Goal: Task Accomplishment & Management: Use online tool/utility

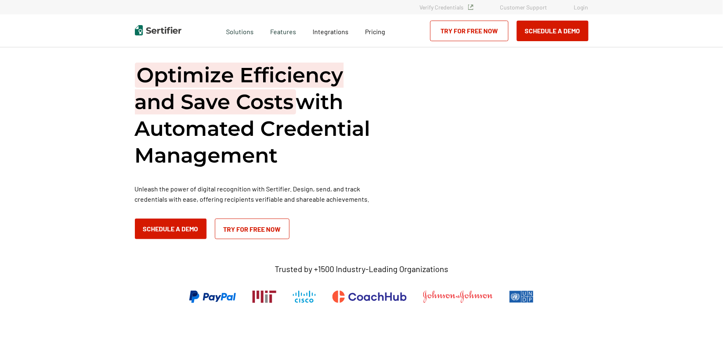
click at [581, 9] on link "Login" at bounding box center [581, 7] width 14 height 7
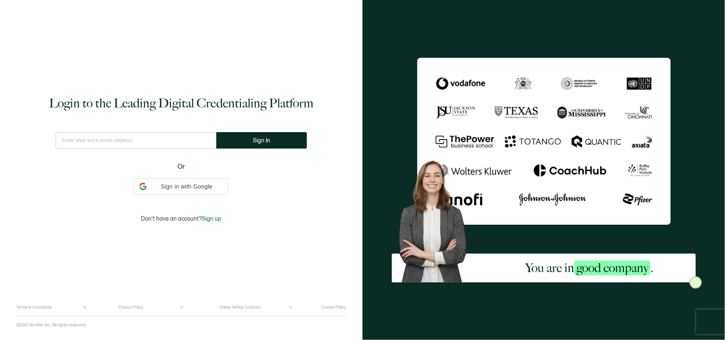
type input "hfryer@alta3.com"
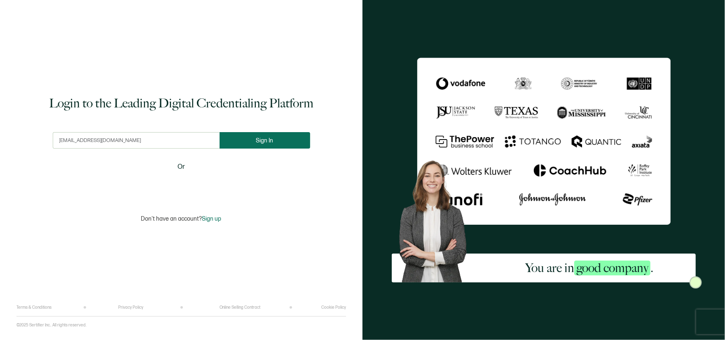
click at [244, 135] on button "Sign In" at bounding box center [265, 140] width 91 height 16
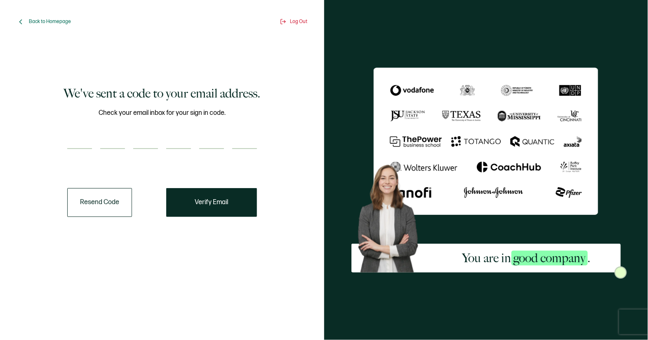
click at [85, 138] on input "number" at bounding box center [79, 141] width 25 height 16
paste input "6"
type input "6"
type input "5"
type input "0"
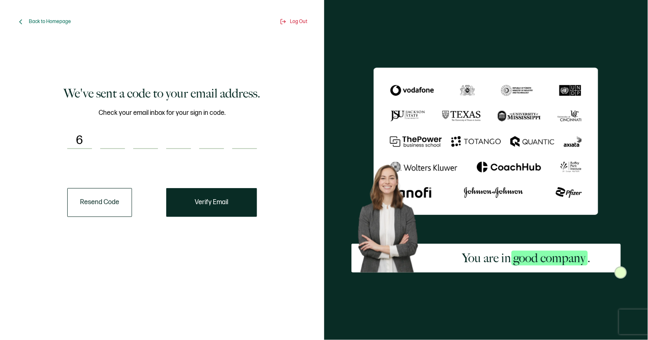
type input "0"
type input "9"
type input "7"
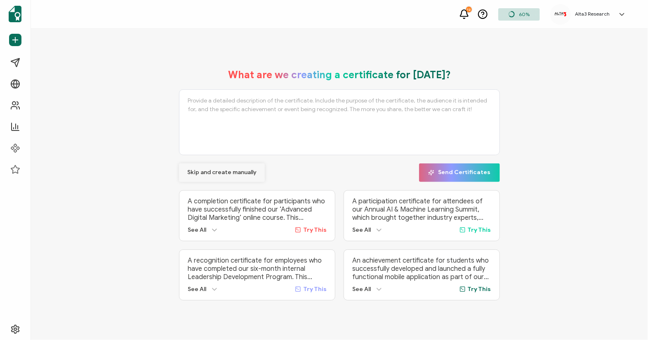
click at [223, 171] on span "Skip and create manually" at bounding box center [221, 173] width 69 height 6
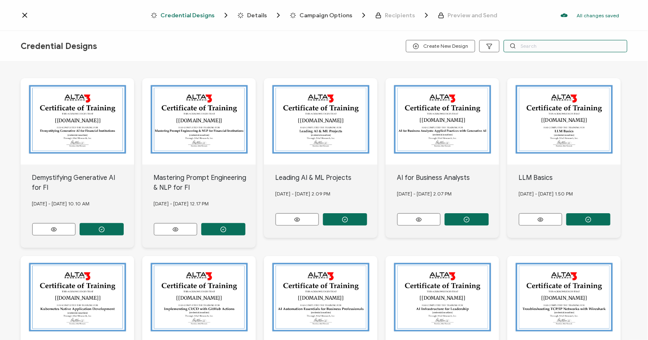
click at [536, 48] on input "text" at bounding box center [565, 46] width 124 height 12
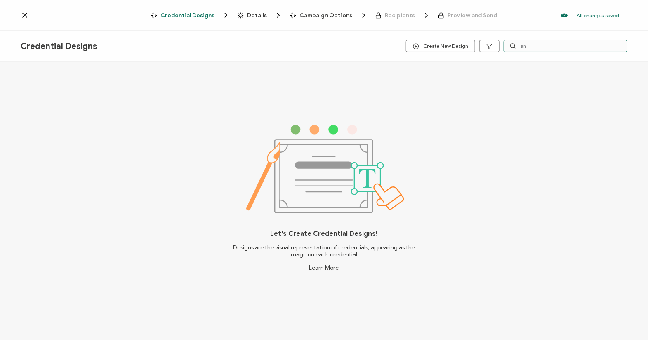
type input "a"
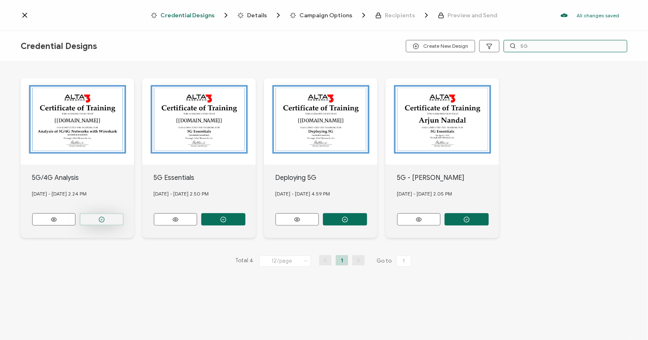
type input "5G"
click at [102, 218] on icon "button" at bounding box center [102, 220] width 6 height 6
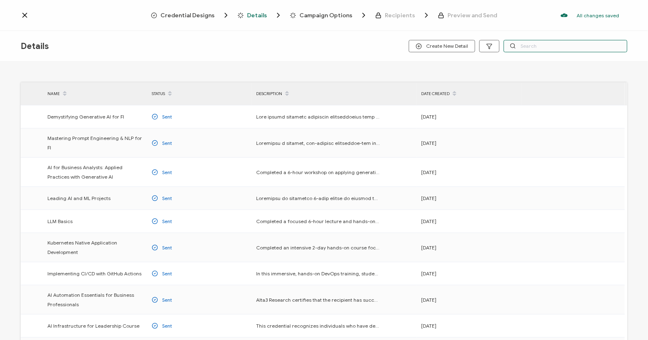
click at [538, 44] on input "text" at bounding box center [565, 46] width 124 height 12
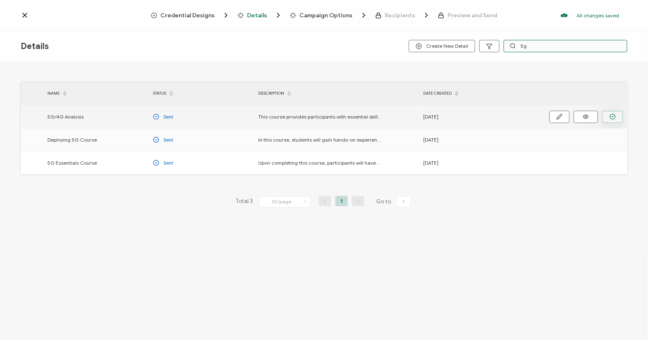
type input "5g"
click at [611, 115] on icon "button" at bounding box center [612, 117] width 6 height 6
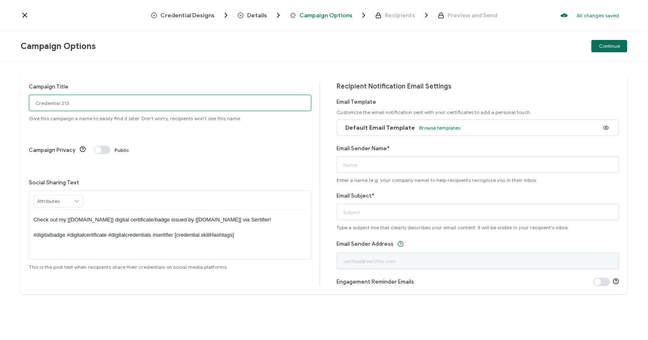
drag, startPoint x: 96, startPoint y: 102, endPoint x: -5, endPoint y: 106, distance: 101.1
click at [0, 106] on html "Credential Designs Details Campaign Options Recipients Preview and Send All cha…" at bounding box center [324, 170] width 648 height 340
type input "10/13 Public 5G/4G"
click at [429, 130] on span "Browse templates" at bounding box center [439, 128] width 41 height 6
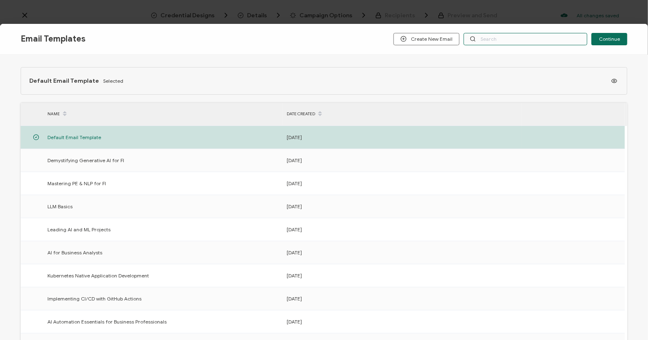
click at [507, 40] on input "text" at bounding box center [525, 39] width 124 height 12
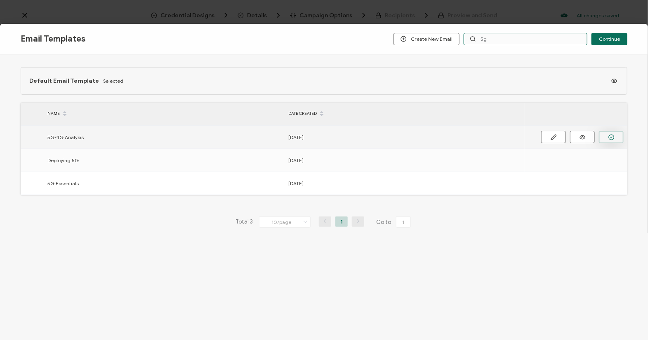
type input "5g"
click at [617, 136] on button "button" at bounding box center [611, 137] width 25 height 12
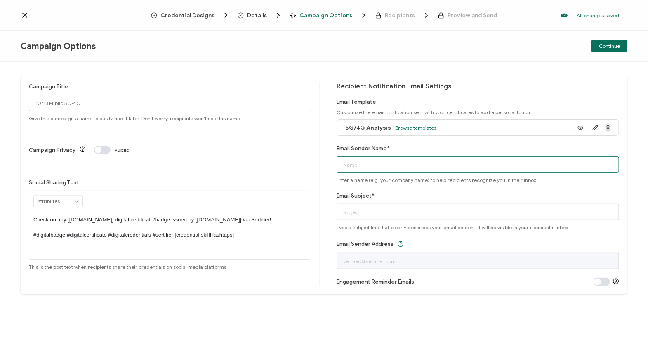
click at [398, 167] on input "Email Sender Name*" at bounding box center [477, 165] width 282 height 16
type input "Alta3 Research"
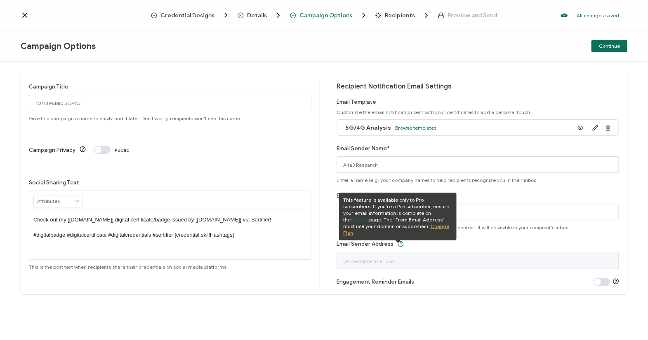
click at [491, 51] on div "Continue" at bounding box center [526, 46] width 202 height 12
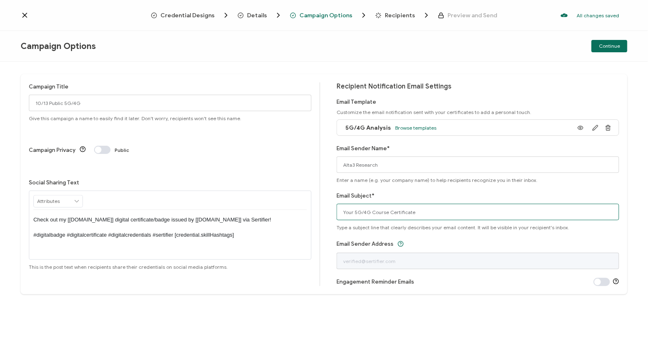
click at [371, 214] on input "Your 5G/4G Course Certificate" at bounding box center [477, 212] width 282 height 16
type input "Your 5G/4G Analysis Course Certificate"
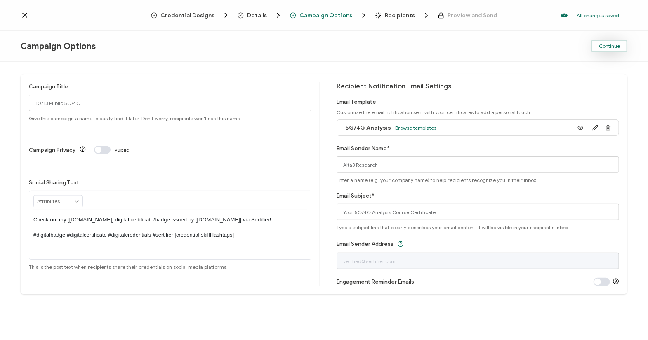
click at [617, 47] on span "Continue" at bounding box center [609, 46] width 21 height 5
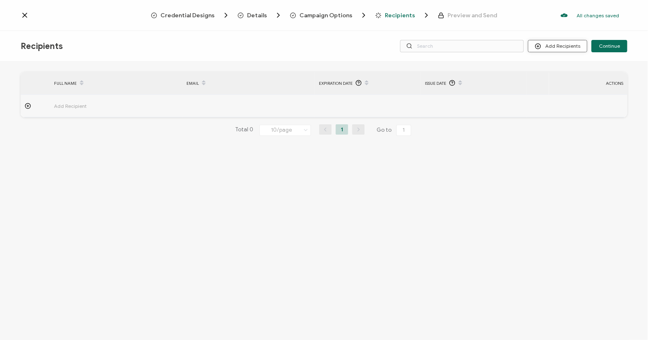
click at [554, 46] on button "Add Recipients" at bounding box center [557, 46] width 59 height 12
click at [559, 70] on span "Upload Recipients" at bounding box center [569, 68] width 42 height 6
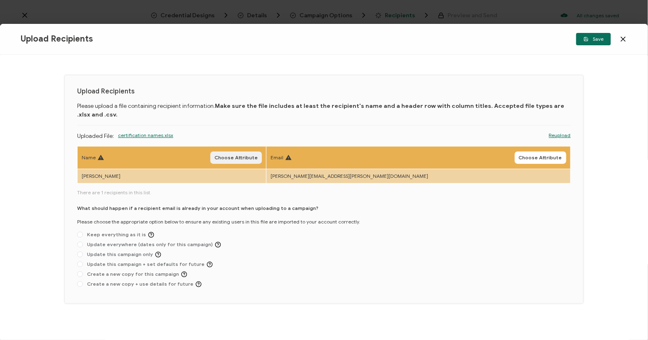
click at [258, 157] on span "Choose Attribute" at bounding box center [235, 157] width 43 height 5
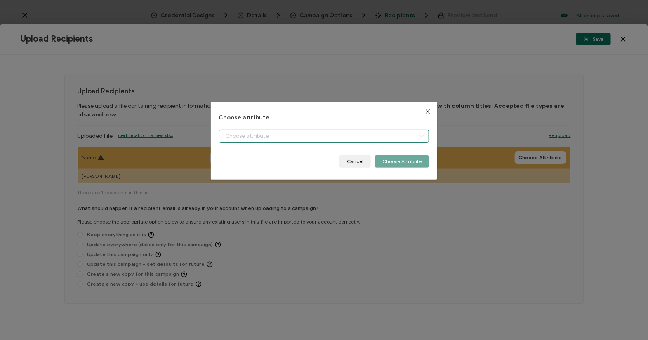
click at [257, 139] on input "dialog" at bounding box center [324, 136] width 210 height 13
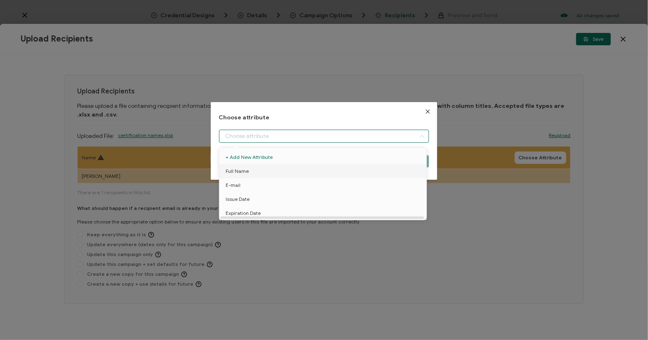
click at [252, 172] on li "Full Name" at bounding box center [324, 171] width 214 height 14
type input "Full Name"
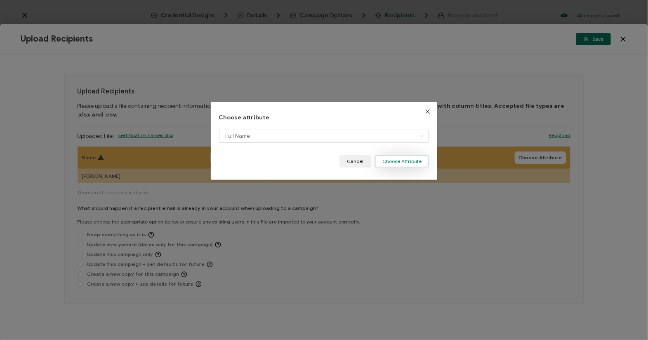
click at [398, 159] on button "Choose Attribute" at bounding box center [402, 161] width 54 height 12
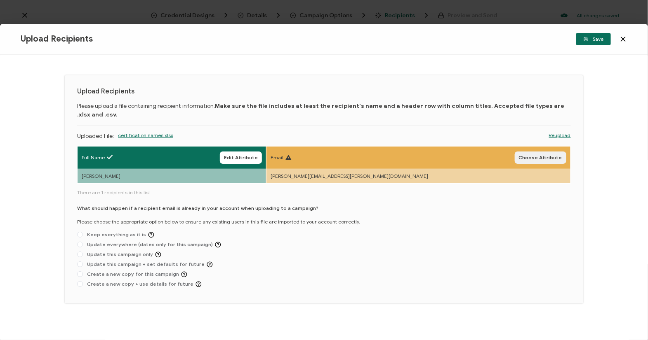
click at [522, 158] on span "Choose Attribute" at bounding box center [540, 157] width 43 height 5
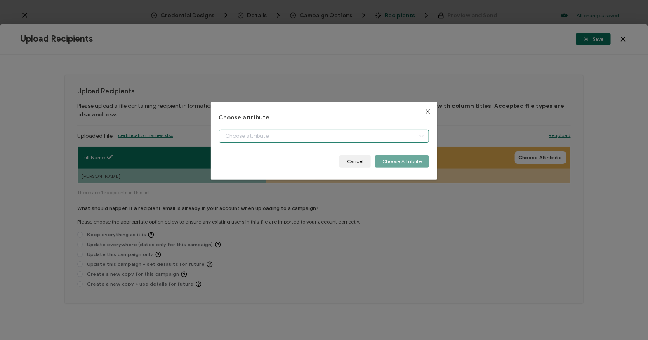
click at [376, 133] on input "dialog" at bounding box center [324, 136] width 210 height 13
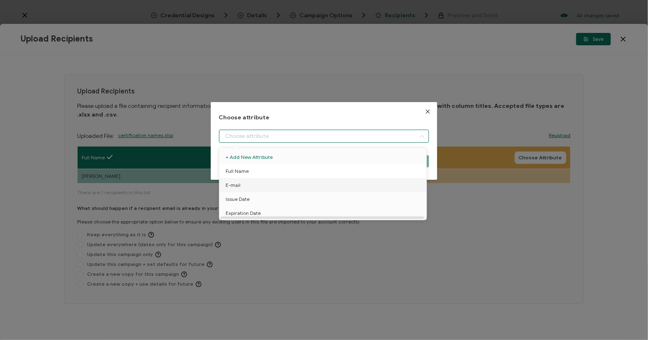
click at [236, 170] on span "Full Name" at bounding box center [236, 171] width 23 height 14
click at [237, 182] on span "E-mail" at bounding box center [232, 185] width 15 height 14
type input "E-mail"
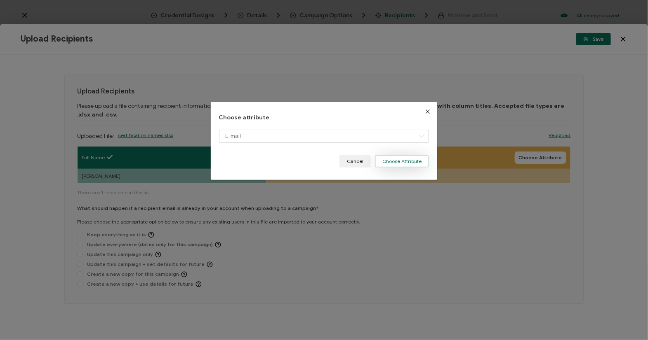
click at [390, 162] on button "Choose Attribute" at bounding box center [402, 161] width 54 height 12
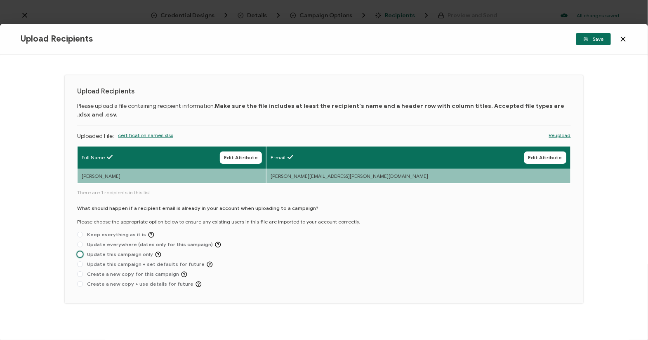
click at [113, 252] on span "Update this campaign only" at bounding box center [122, 255] width 78 height 6
click at [83, 252] on input "Update this campaign only" at bounding box center [80, 255] width 6 height 7
radio input "true"
click at [591, 41] on span "Save" at bounding box center [593, 39] width 20 height 5
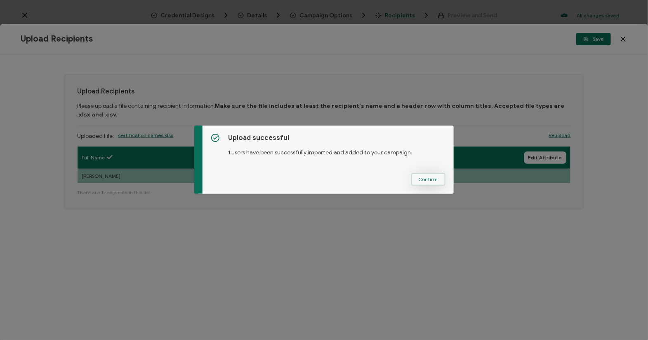
click at [429, 180] on span "Confirm" at bounding box center [427, 179] width 19 height 5
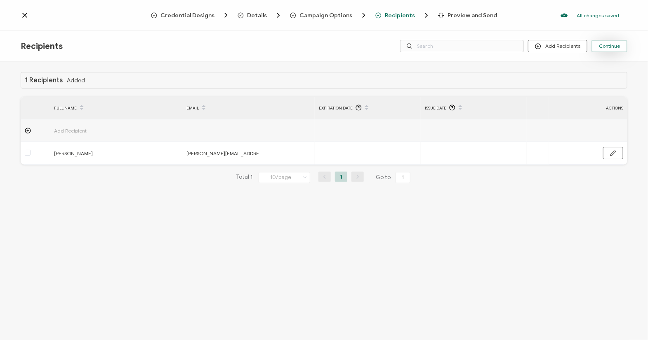
click at [615, 45] on span "Continue" at bounding box center [609, 46] width 21 height 5
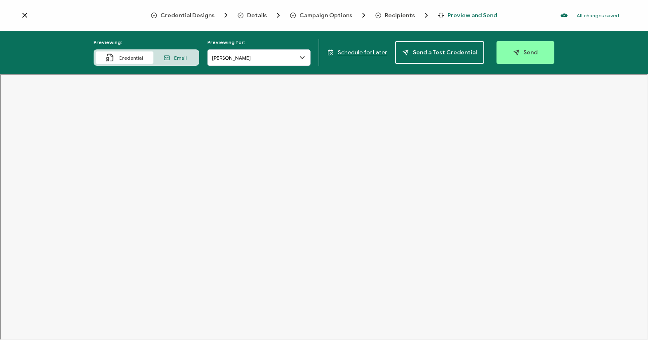
click at [377, 54] on span "Schedule for Later" at bounding box center [362, 52] width 49 height 7
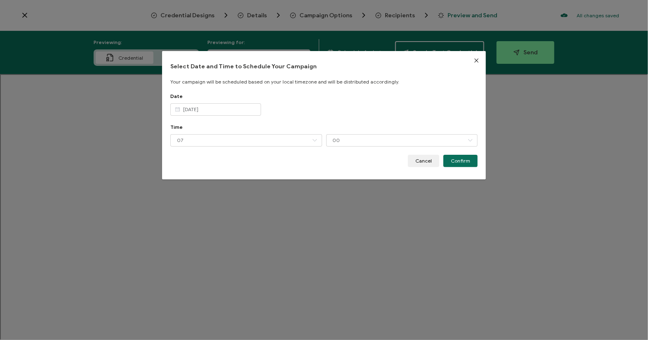
click at [177, 111] on icon "dialog" at bounding box center [177, 109] width 10 height 12
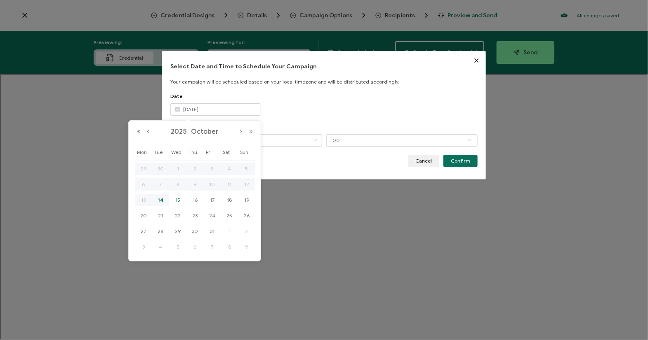
click at [181, 202] on span "15" at bounding box center [178, 200] width 10 height 10
type input "Oct 15 2025"
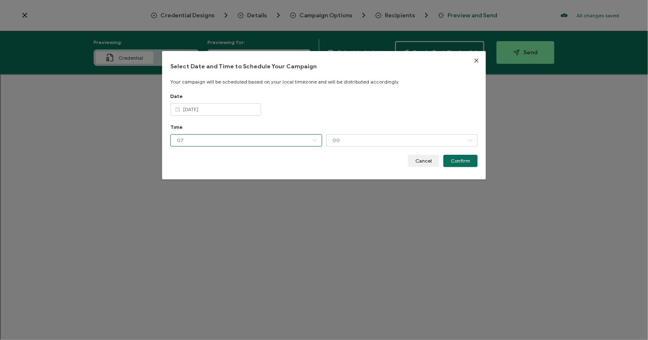
click at [203, 142] on input "07" at bounding box center [246, 140] width 152 height 12
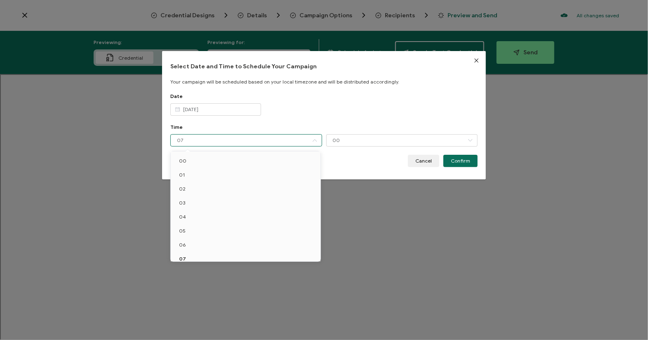
scroll to position [6, 0]
click at [185, 171] on li "01" at bounding box center [247, 169] width 153 height 14
type input "01"
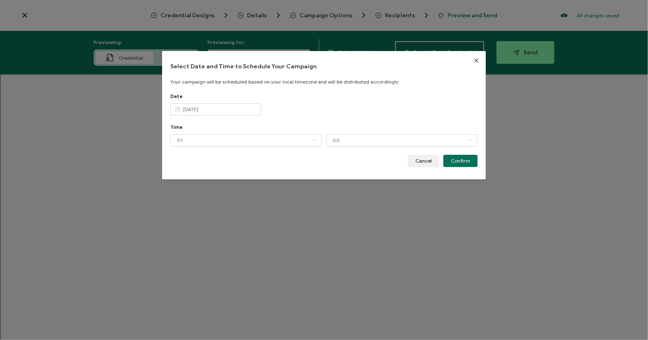
click at [335, 160] on div "Cancel Confirm" at bounding box center [324, 161] width 308 height 12
click at [460, 160] on span "Confirm" at bounding box center [460, 161] width 19 height 5
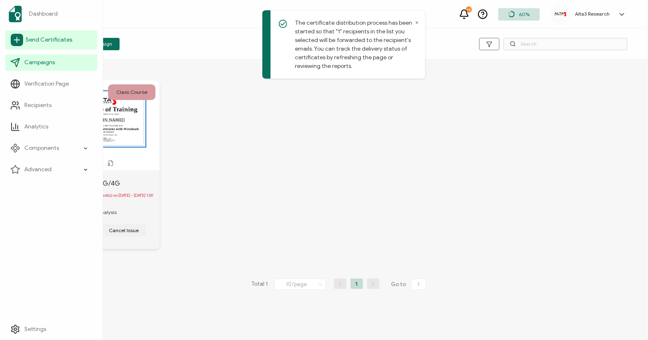
click at [34, 37] on span "Send Certificates" at bounding box center [49, 40] width 47 height 8
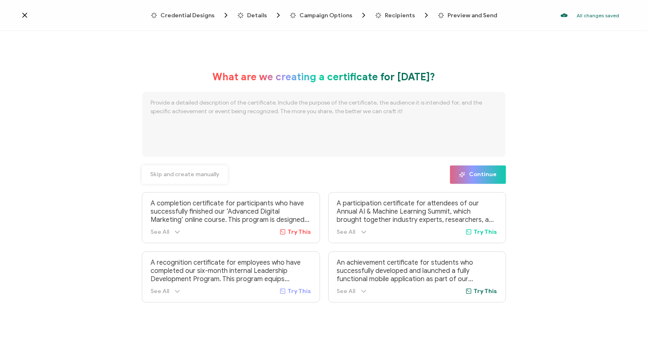
click at [164, 179] on button "Skip and create manually" at bounding box center [185, 175] width 86 height 19
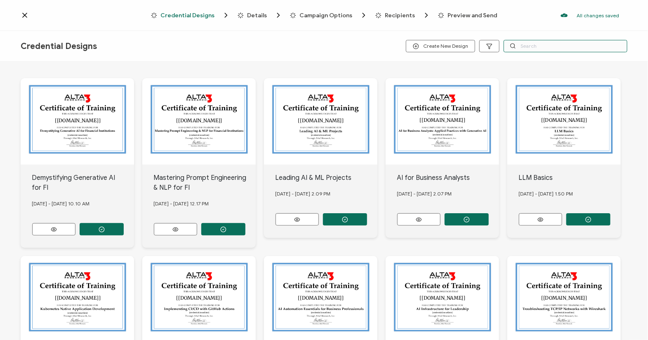
click at [534, 47] on input "text" at bounding box center [565, 46] width 124 height 12
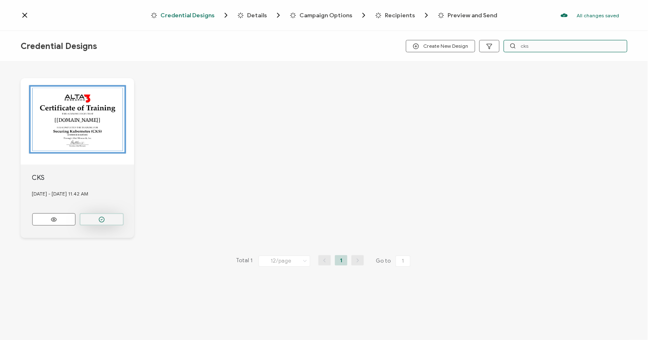
type input "cks"
click at [99, 217] on icon "button" at bounding box center [102, 220] width 6 height 6
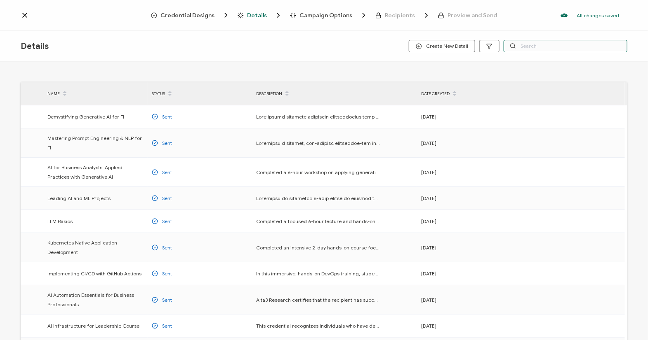
click at [571, 45] on input "text" at bounding box center [565, 46] width 124 height 12
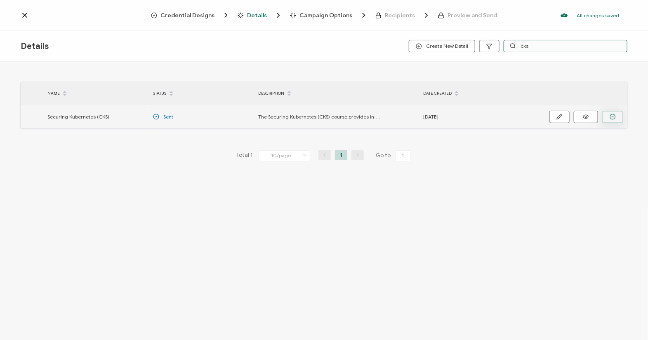
type input "cks"
click at [611, 116] on icon "button" at bounding box center [612, 117] width 6 height 6
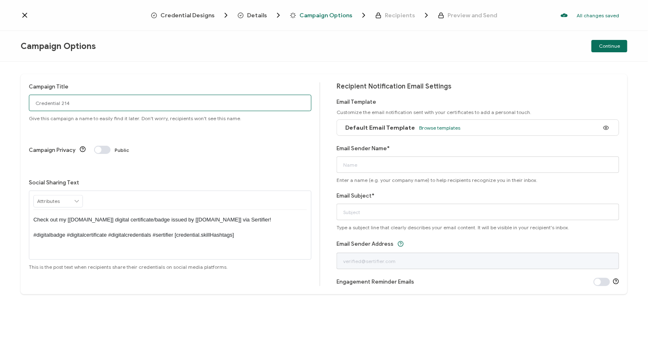
drag, startPoint x: 74, startPoint y: 99, endPoint x: 16, endPoint y: 98, distance: 57.3
click at [18, 99] on div "Campaign Title Credential 214 Give this campaign a name to easily find it later…" at bounding box center [324, 201] width 648 height 279
type input "10/13 Public CKS"
click at [437, 124] on div "Default Email Template Browse templates" at bounding box center [400, 128] width 119 height 19
click at [438, 126] on span "Browse templates" at bounding box center [439, 128] width 41 height 6
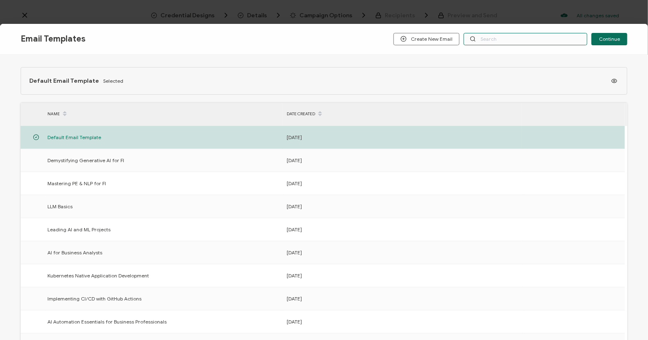
click at [493, 40] on input "text" at bounding box center [525, 39] width 124 height 12
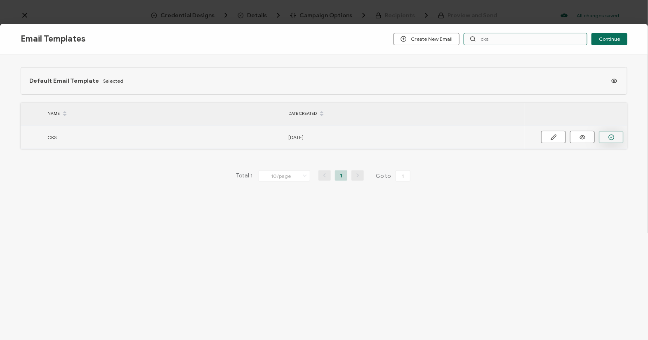
type input "cks"
click at [611, 134] on icon "button" at bounding box center [611, 137] width 6 height 6
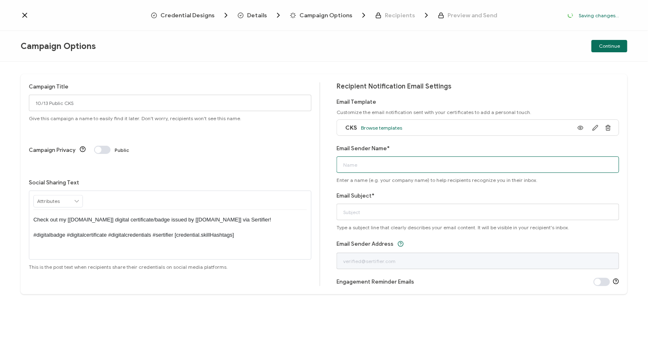
click at [429, 159] on input "Email Sender Name*" at bounding box center [477, 165] width 282 height 16
click at [414, 157] on input "Email Sender Name*" at bounding box center [477, 165] width 282 height 16
type input "Alta3 Research"
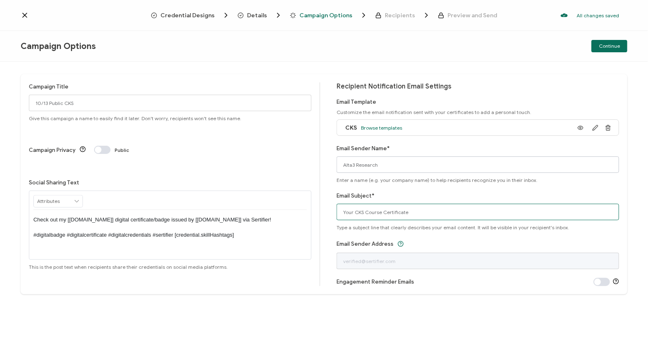
type input "Your CKS Course Certificate"
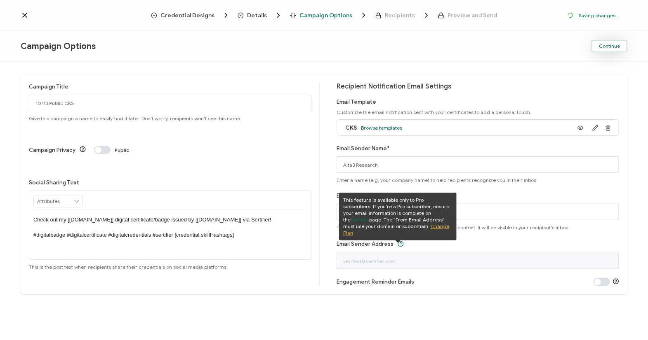
click at [616, 44] on span "Continue" at bounding box center [609, 46] width 21 height 5
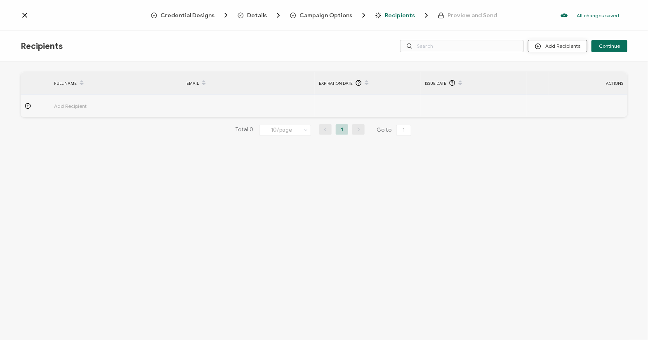
click at [560, 45] on button "Add Recipients" at bounding box center [557, 46] width 59 height 12
click at [555, 69] on span "Upload Recipients" at bounding box center [569, 68] width 42 height 6
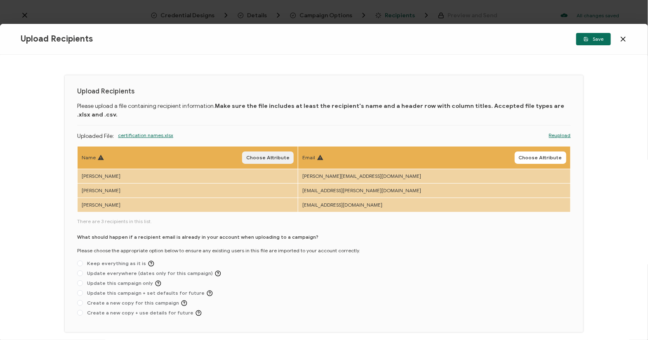
click at [289, 156] on span "Choose Attribute" at bounding box center [267, 157] width 43 height 5
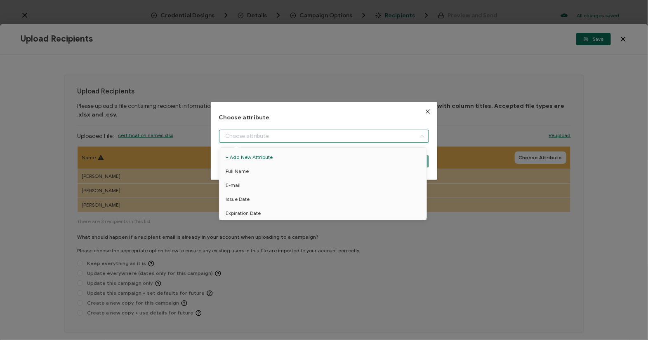
click at [278, 133] on input "dialog" at bounding box center [324, 136] width 210 height 13
click at [242, 171] on span "Full Name" at bounding box center [236, 171] width 23 height 14
type input "Full Name"
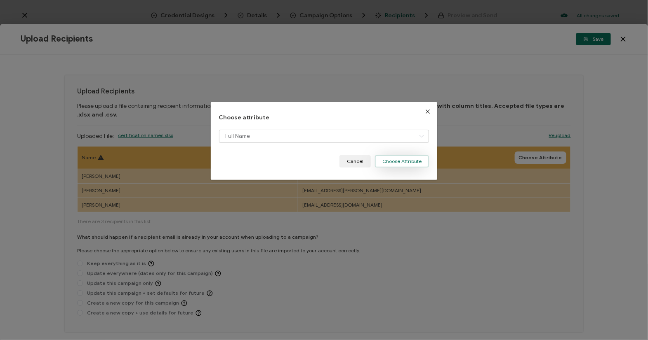
click at [387, 163] on button "Choose Attribute" at bounding box center [402, 161] width 54 height 12
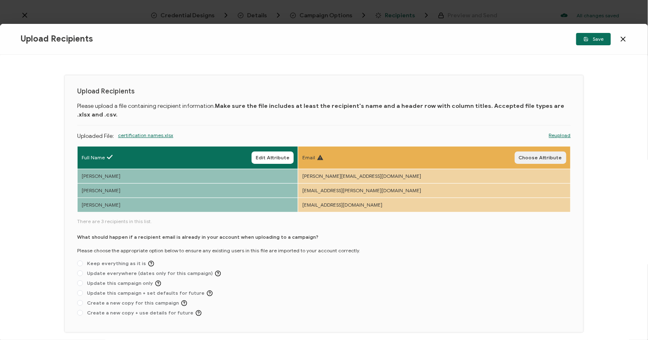
click at [530, 158] on span "Choose Attribute" at bounding box center [540, 157] width 43 height 5
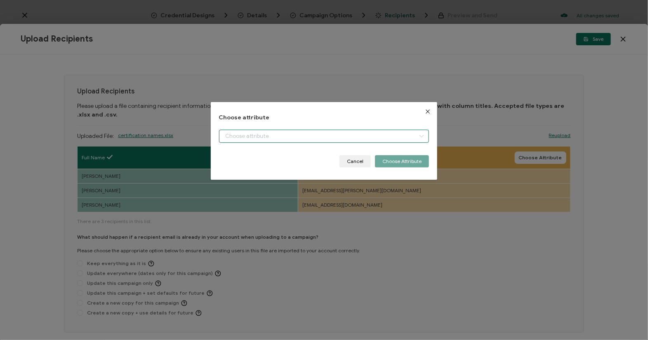
click at [380, 136] on input "dialog" at bounding box center [324, 136] width 210 height 13
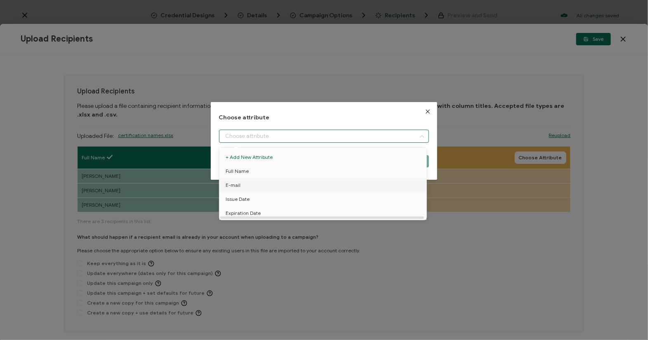
click at [244, 183] on li "E-mail" at bounding box center [324, 185] width 214 height 14
type input "E-mail"
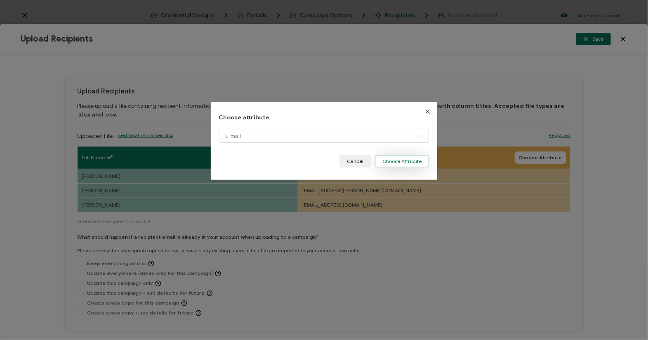
click at [387, 159] on button "Choose Attribute" at bounding box center [402, 161] width 54 height 12
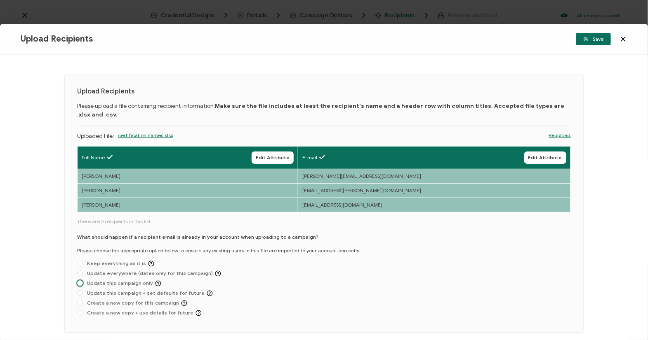
click at [122, 281] on span "Update this campaign only" at bounding box center [122, 284] width 78 height 6
click at [83, 281] on input "Update this campaign only" at bounding box center [80, 284] width 6 height 7
radio input "true"
click at [593, 37] on span "Save" at bounding box center [593, 39] width 20 height 5
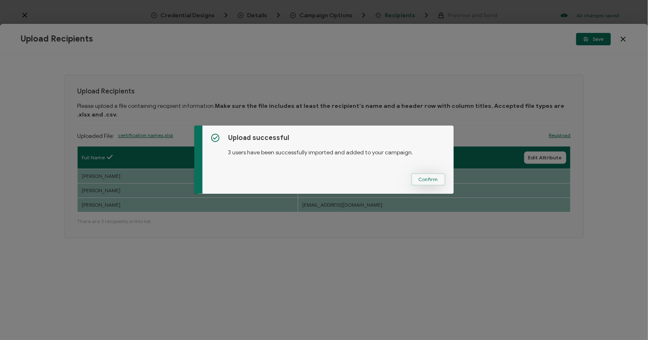
click at [426, 175] on button "Confirm" at bounding box center [428, 180] width 34 height 12
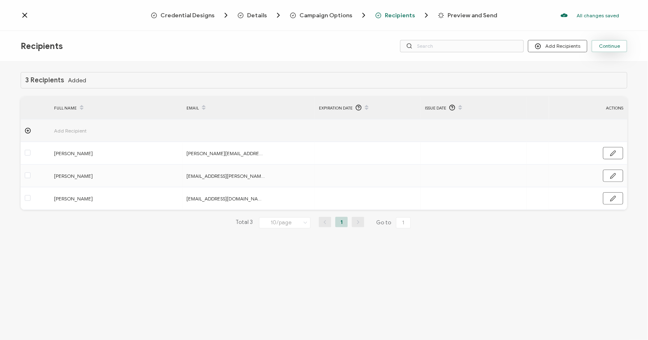
click at [611, 47] on span "Continue" at bounding box center [609, 46] width 21 height 5
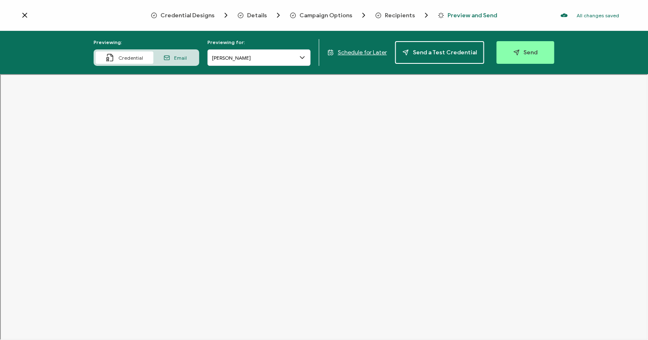
click at [348, 53] on span "Schedule for Later" at bounding box center [362, 52] width 49 height 7
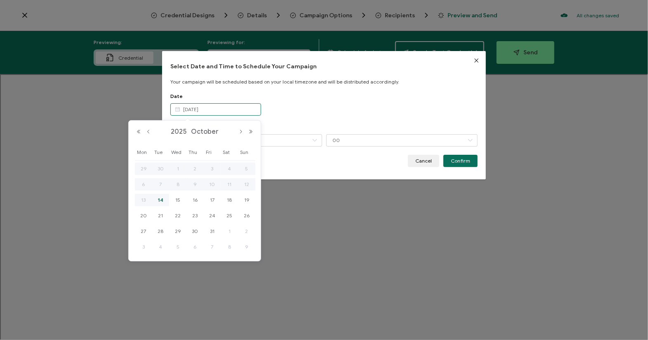
click at [194, 107] on input "Oct 14 2025" at bounding box center [215, 109] width 91 height 12
click at [211, 198] on span "17" at bounding box center [212, 200] width 10 height 10
type input "Oct 17 2025"
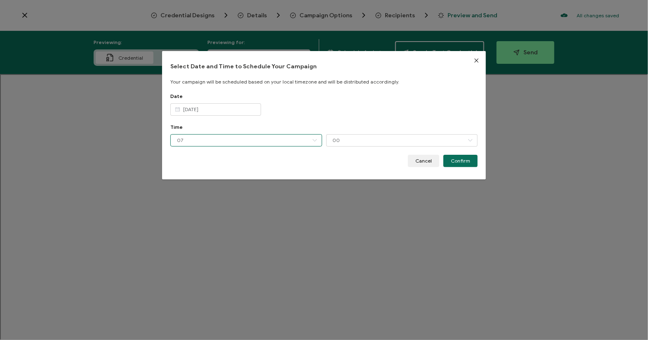
click at [200, 141] on input "07" at bounding box center [246, 140] width 152 height 12
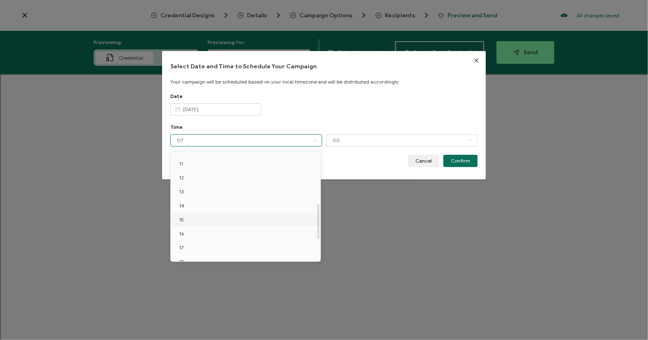
scroll to position [123, 0]
click at [182, 176] on span "10" at bounding box center [182, 178] width 6 height 6
type input "10"
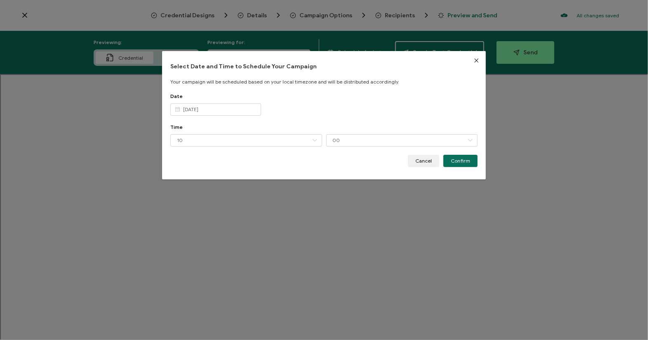
click at [296, 123] on div "Date Oct 17 2025" at bounding box center [324, 108] width 308 height 31
click at [451, 160] on span "Confirm" at bounding box center [460, 161] width 19 height 5
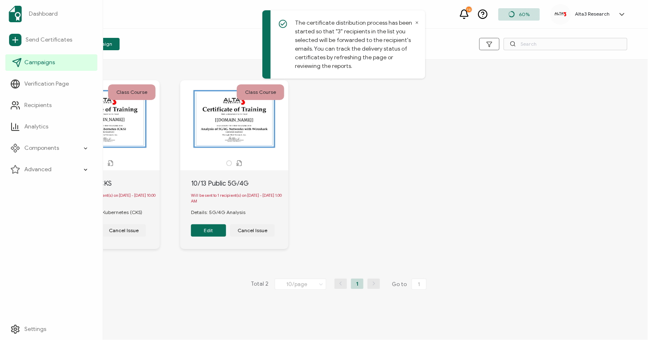
click at [36, 60] on span "Campaigns" at bounding box center [39, 63] width 31 height 8
click at [41, 39] on span "Send Certificates" at bounding box center [49, 40] width 47 height 8
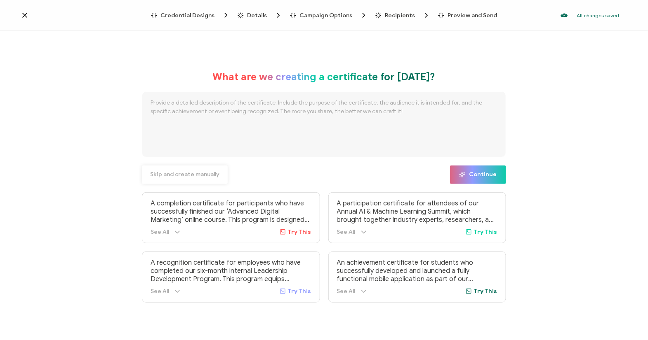
click at [200, 176] on span "Skip and create manually" at bounding box center [184, 175] width 69 height 6
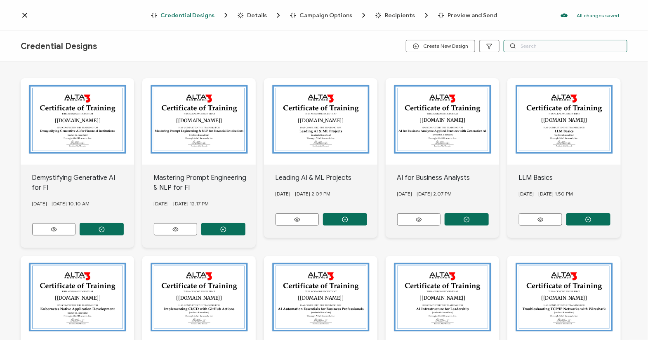
click at [534, 47] on input "text" at bounding box center [565, 46] width 124 height 12
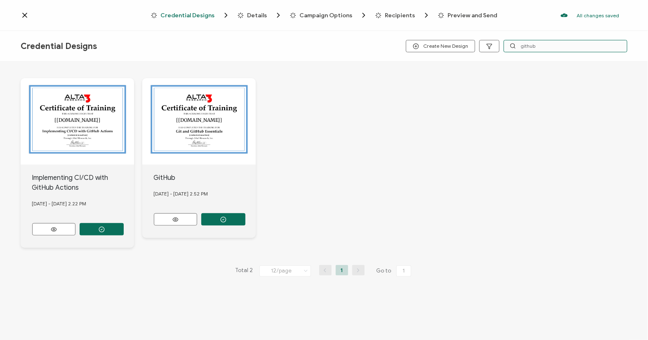
type input "github"
